Goal: Obtain resource: Obtain resource

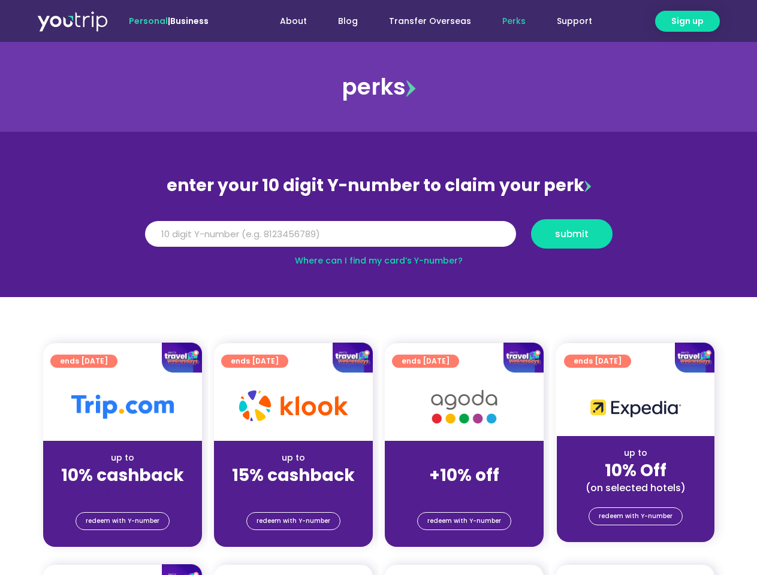
click at [378, 288] on section "enter your 10 digit Y-number to claim your perk Y Number submit Where can I fin…" at bounding box center [378, 214] width 757 height 165
click at [687, 21] on span "Sign up" at bounding box center [687, 21] width 32 height 13
click at [379, 234] on input "Y Number" at bounding box center [330, 234] width 371 height 26
click at [571, 234] on span "submit" at bounding box center [572, 233] width 34 height 9
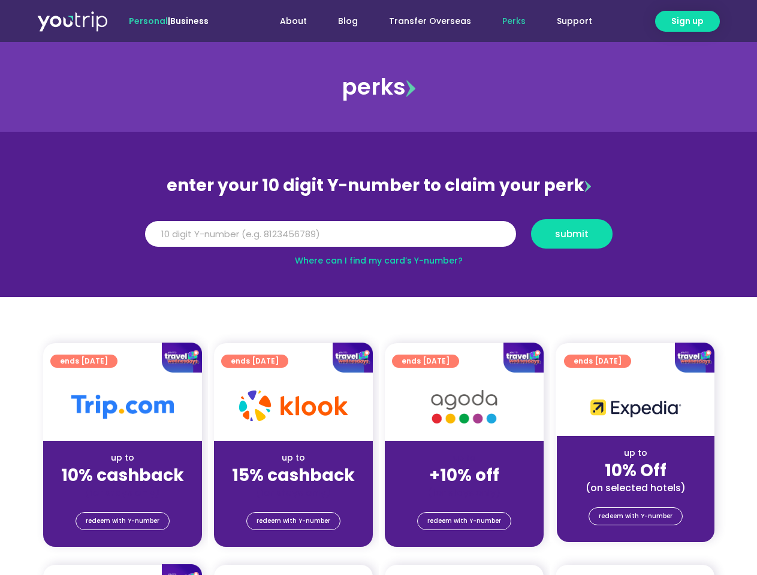
click at [571, 234] on span "submit" at bounding box center [572, 233] width 34 height 9
click at [122, 521] on span "redeem with Y-number" at bounding box center [123, 521] width 74 height 17
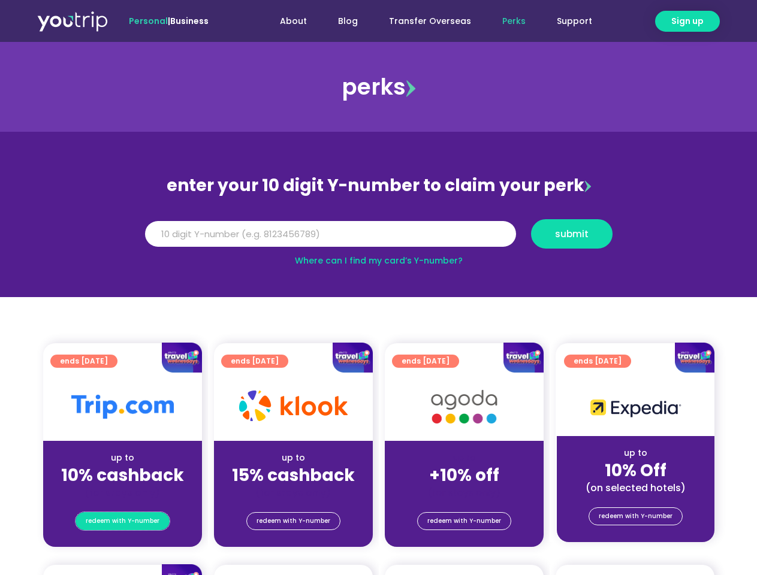
scroll to position [132, 0]
